Goal: Task Accomplishment & Management: Complete application form

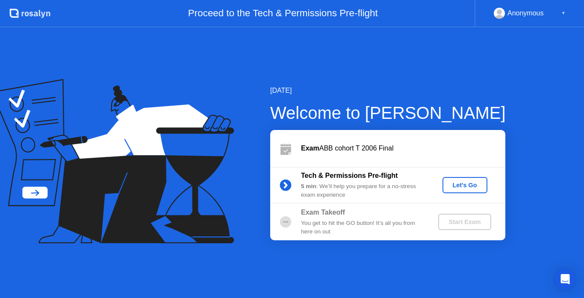
click at [480, 187] on div "Let's Go" at bounding box center [465, 185] width 38 height 7
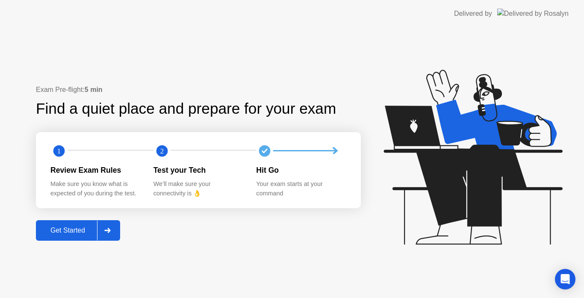
click at [281, 233] on div "Exam Pre-flight: 5 min Find a quiet place and prepare for your exam 1 2 Review …" at bounding box center [198, 163] width 325 height 156
click at [65, 236] on button "Get Started" at bounding box center [78, 230] width 84 height 21
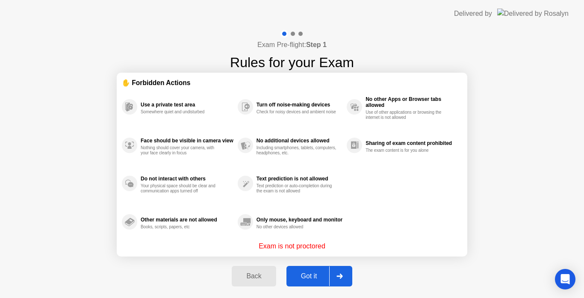
click at [304, 275] on div "Got it" at bounding box center [309, 276] width 40 height 8
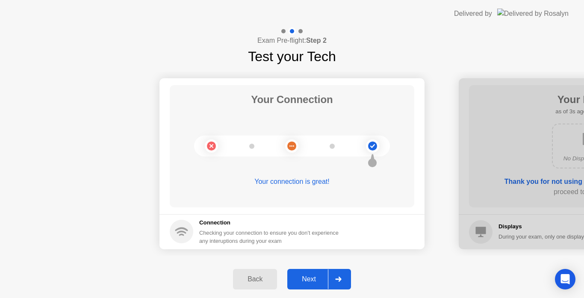
click at [304, 275] on div "Next" at bounding box center [309, 279] width 38 height 8
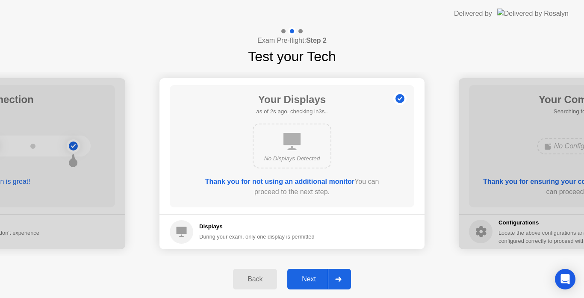
click at [304, 275] on div "Next" at bounding box center [309, 279] width 38 height 8
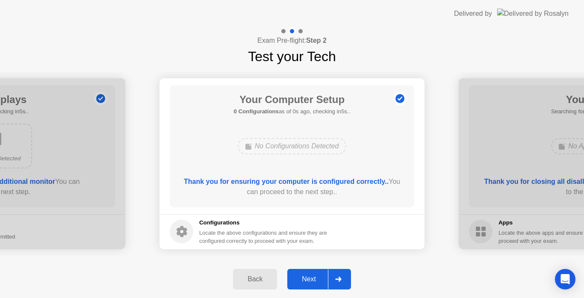
click at [304, 275] on div "Next" at bounding box center [309, 279] width 38 height 8
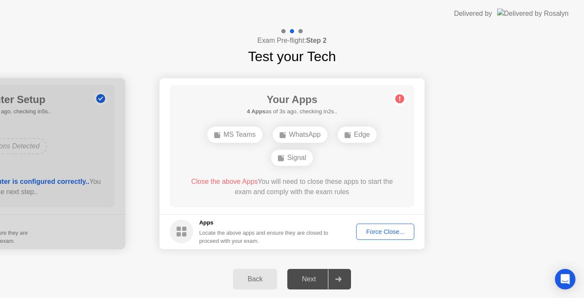
click at [378, 232] on div "Force Close..." at bounding box center [385, 231] width 52 height 7
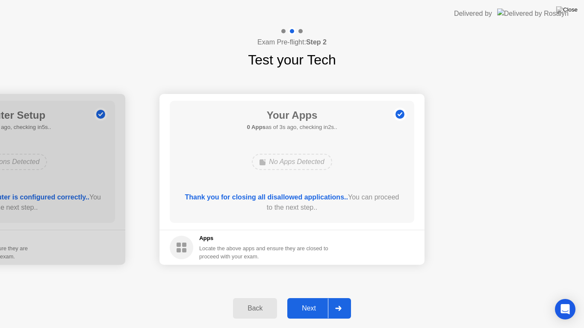
click at [311, 297] on div "Next" at bounding box center [309, 309] width 38 height 8
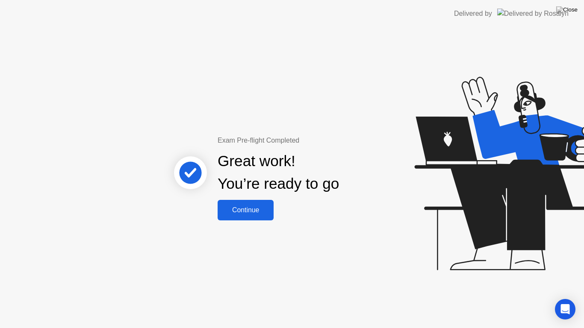
click at [252, 208] on div "Continue" at bounding box center [245, 210] width 51 height 8
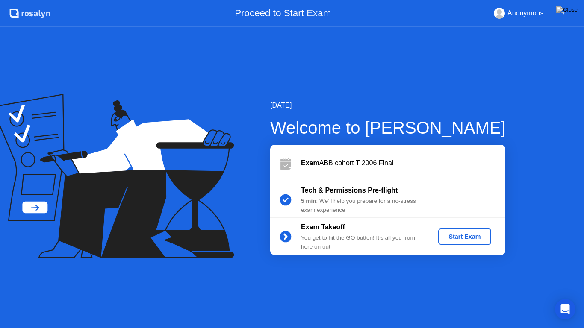
click at [458, 240] on div "Start Exam" at bounding box center [464, 236] width 46 height 7
